Goal: Find specific page/section: Find specific page/section

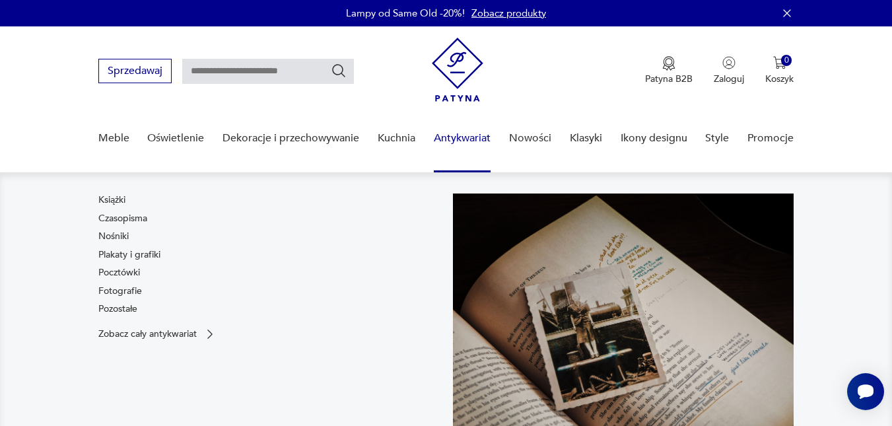
click at [461, 142] on link "Antykwariat" at bounding box center [462, 138] width 57 height 51
click at [105, 254] on link "Plakaty i grafiki" at bounding box center [129, 254] width 62 height 13
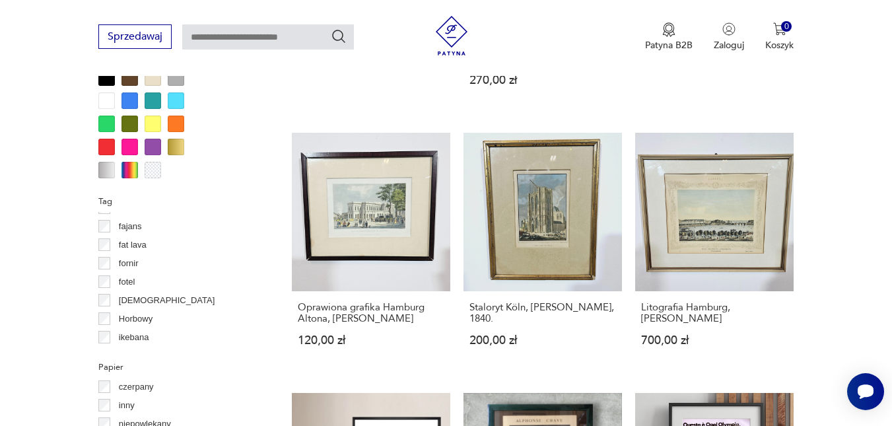
scroll to position [1143, 0]
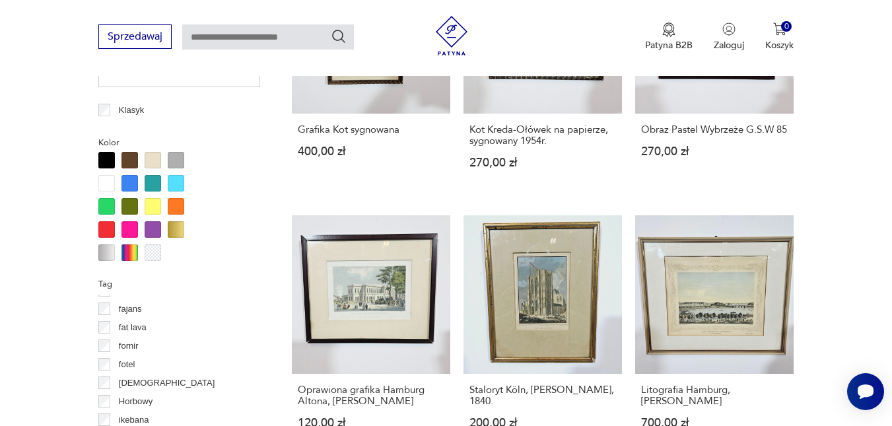
click at [131, 184] on div at bounding box center [129, 183] width 17 height 17
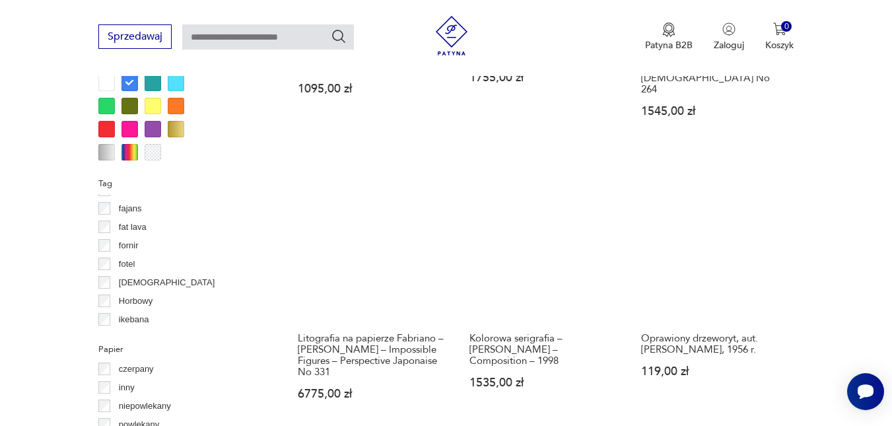
scroll to position [1235, 0]
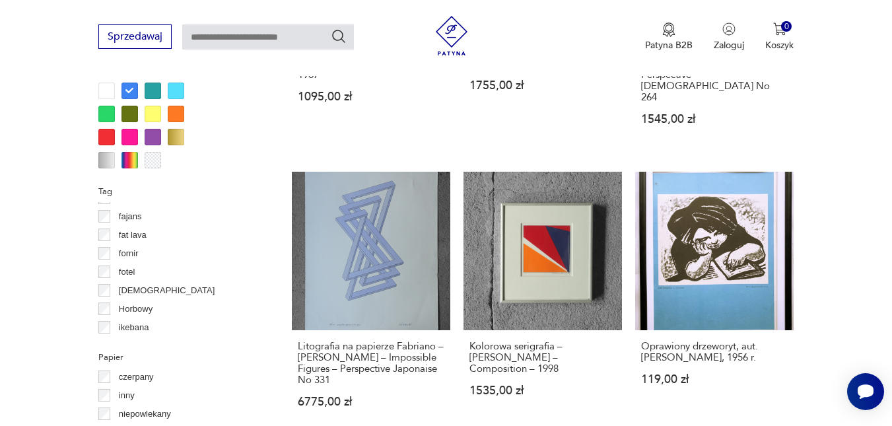
click at [154, 89] on div at bounding box center [153, 91] width 17 height 17
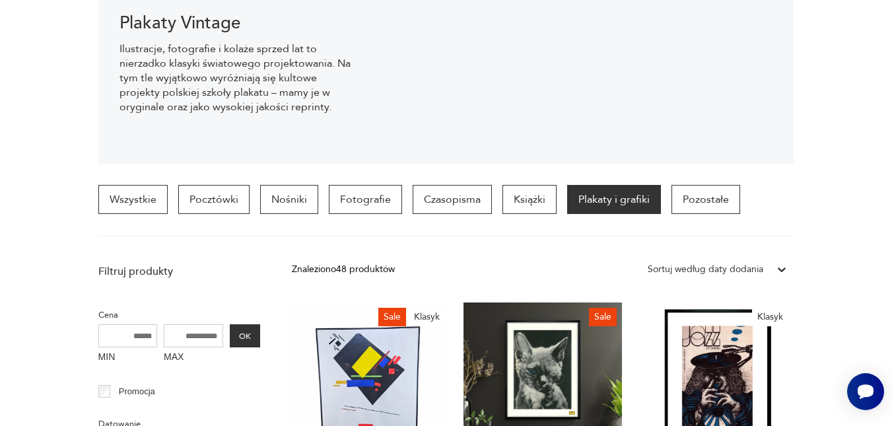
scroll to position [114, 0]
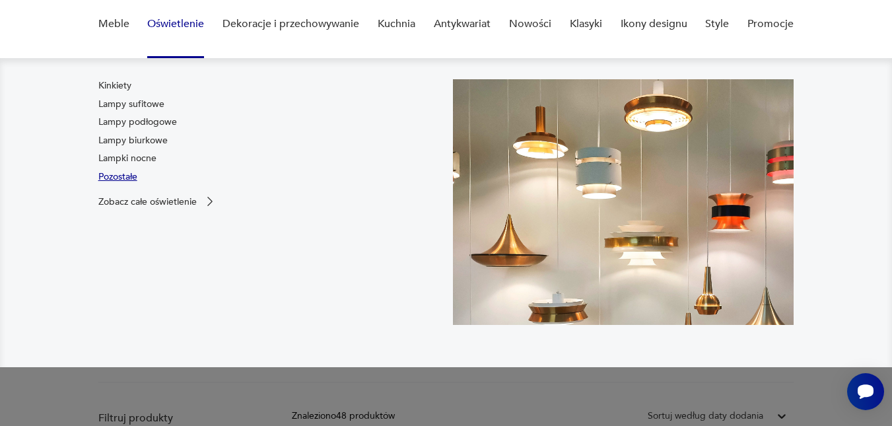
click at [118, 177] on link "Pozostałe" at bounding box center [117, 176] width 39 height 13
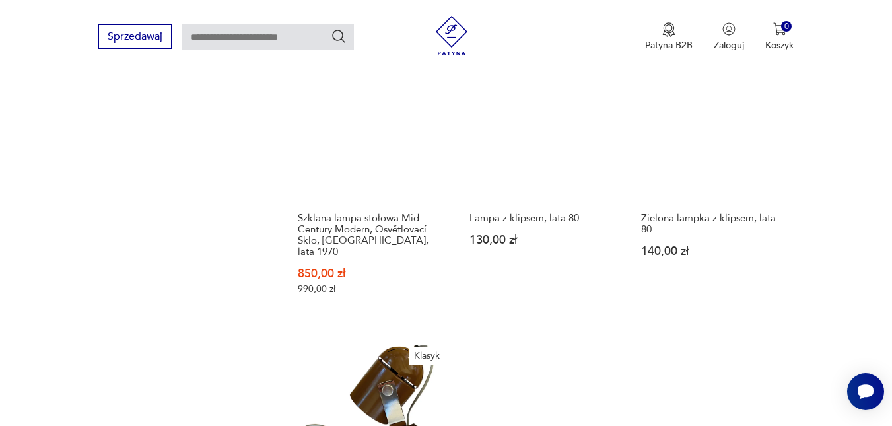
scroll to position [1280, 0]
